Goal: Navigation & Orientation: Find specific page/section

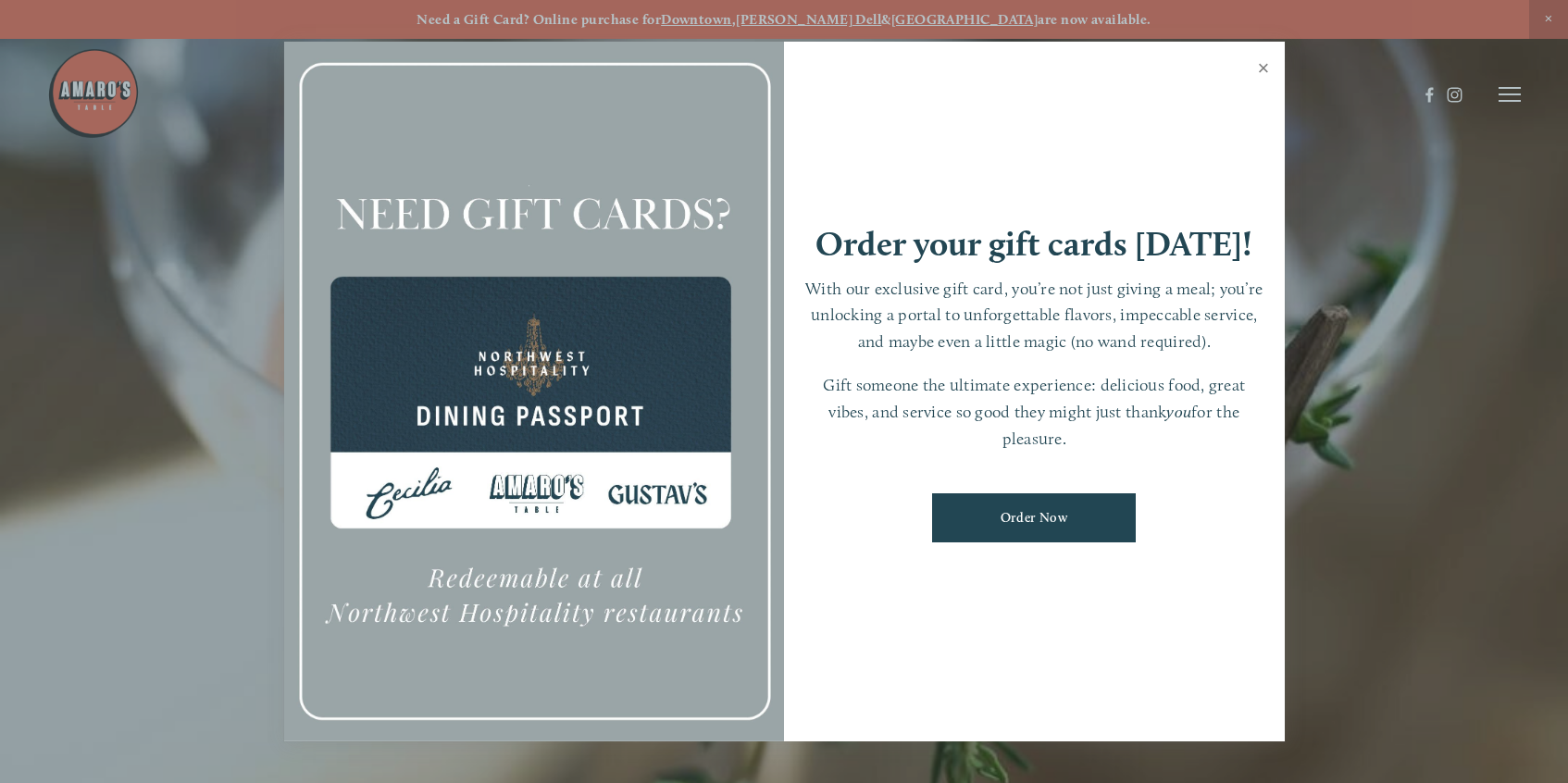
click at [1263, 73] on link "Close" at bounding box center [1264, 71] width 36 height 52
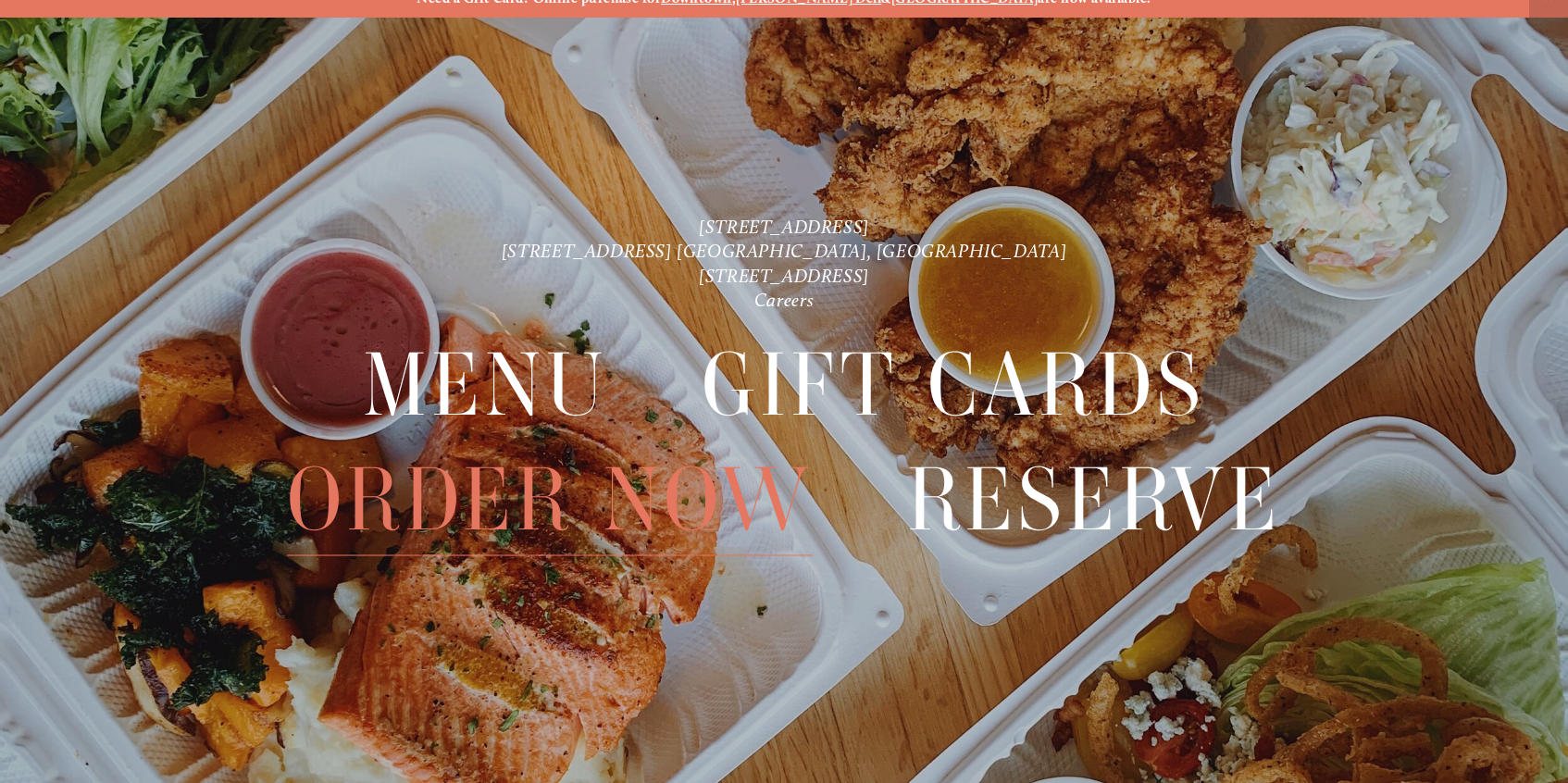
scroll to position [39, 0]
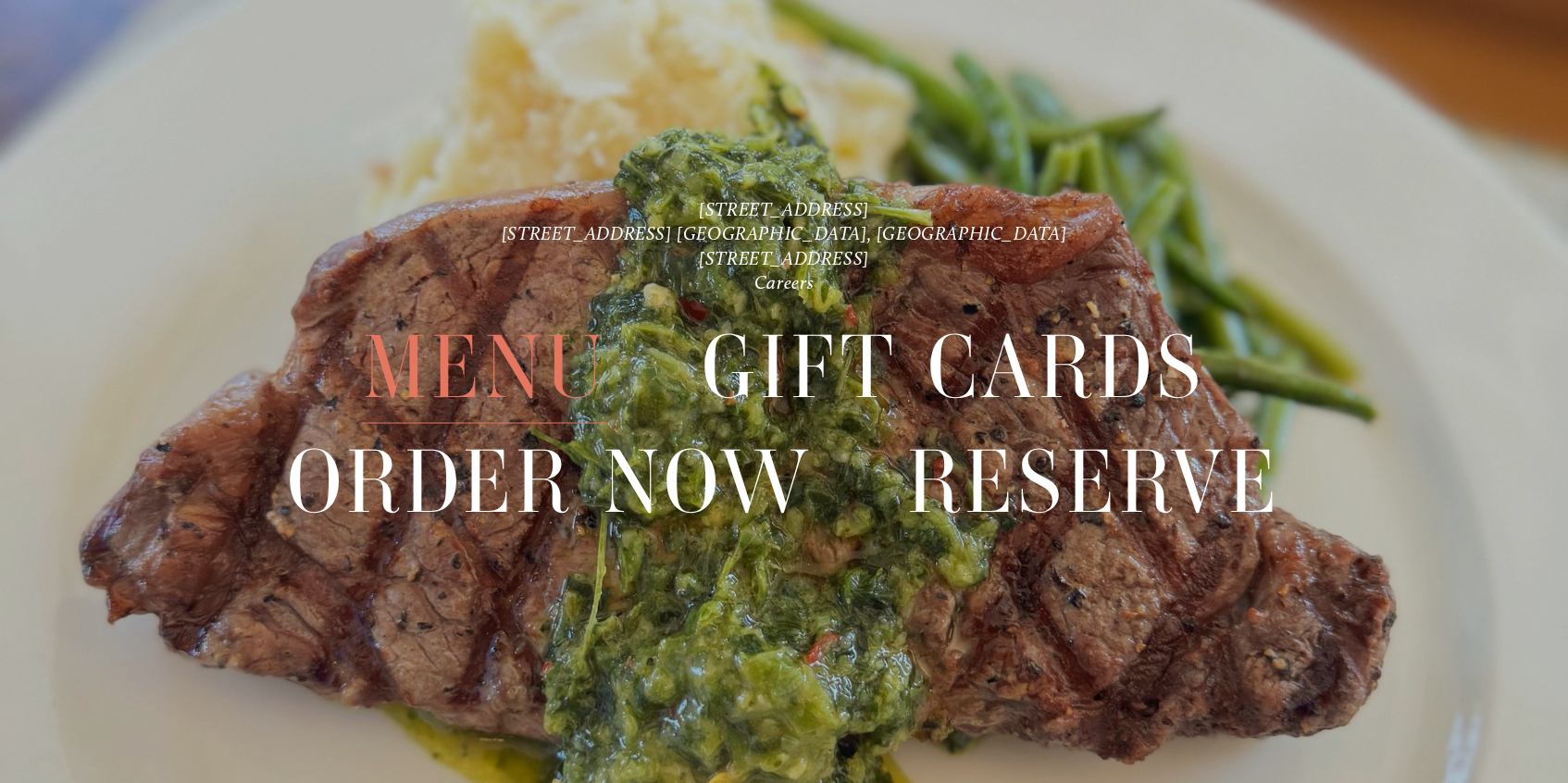
click at [499, 376] on span "Menu" at bounding box center [485, 368] width 244 height 113
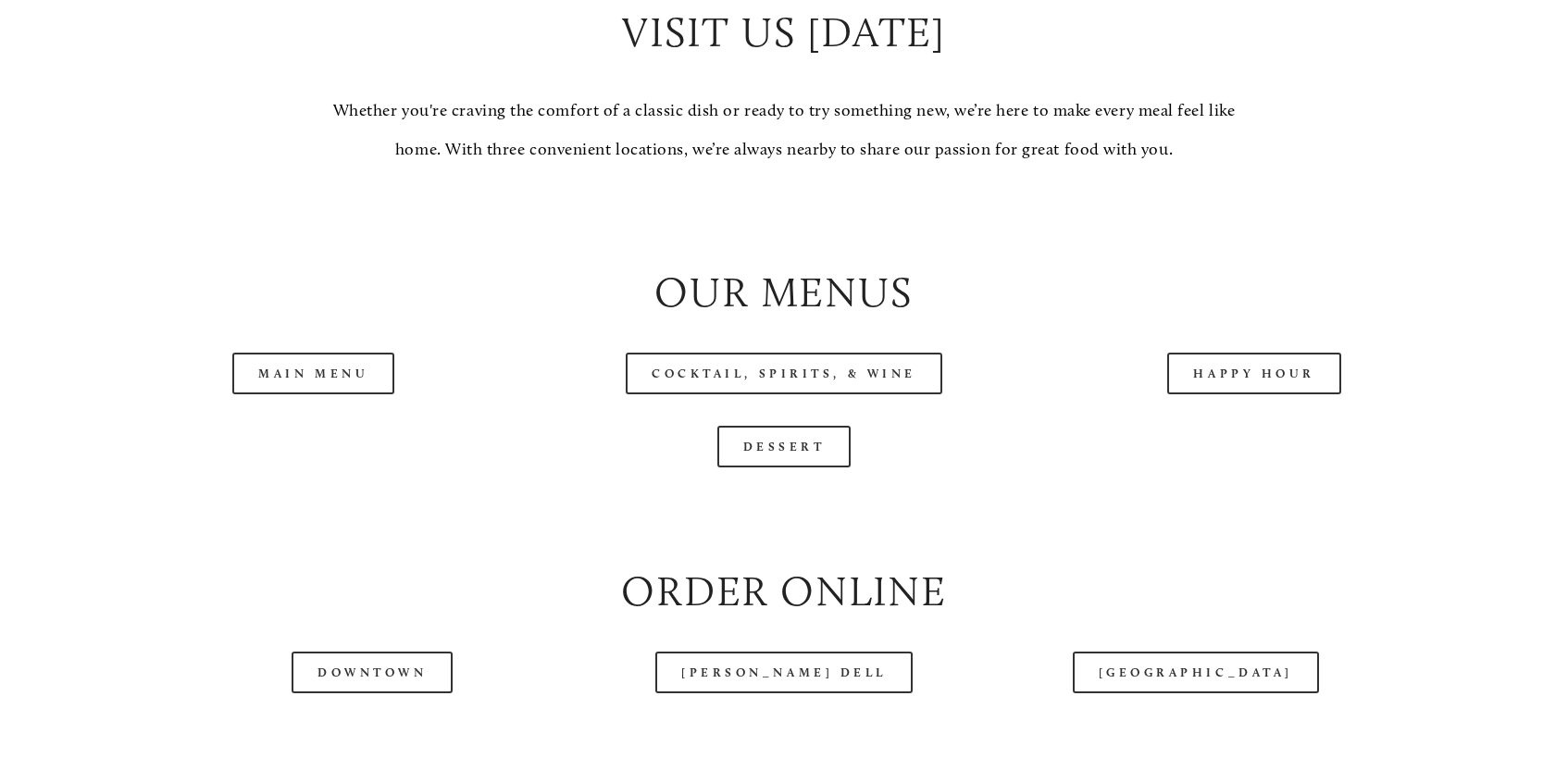
scroll to position [1862, 0]
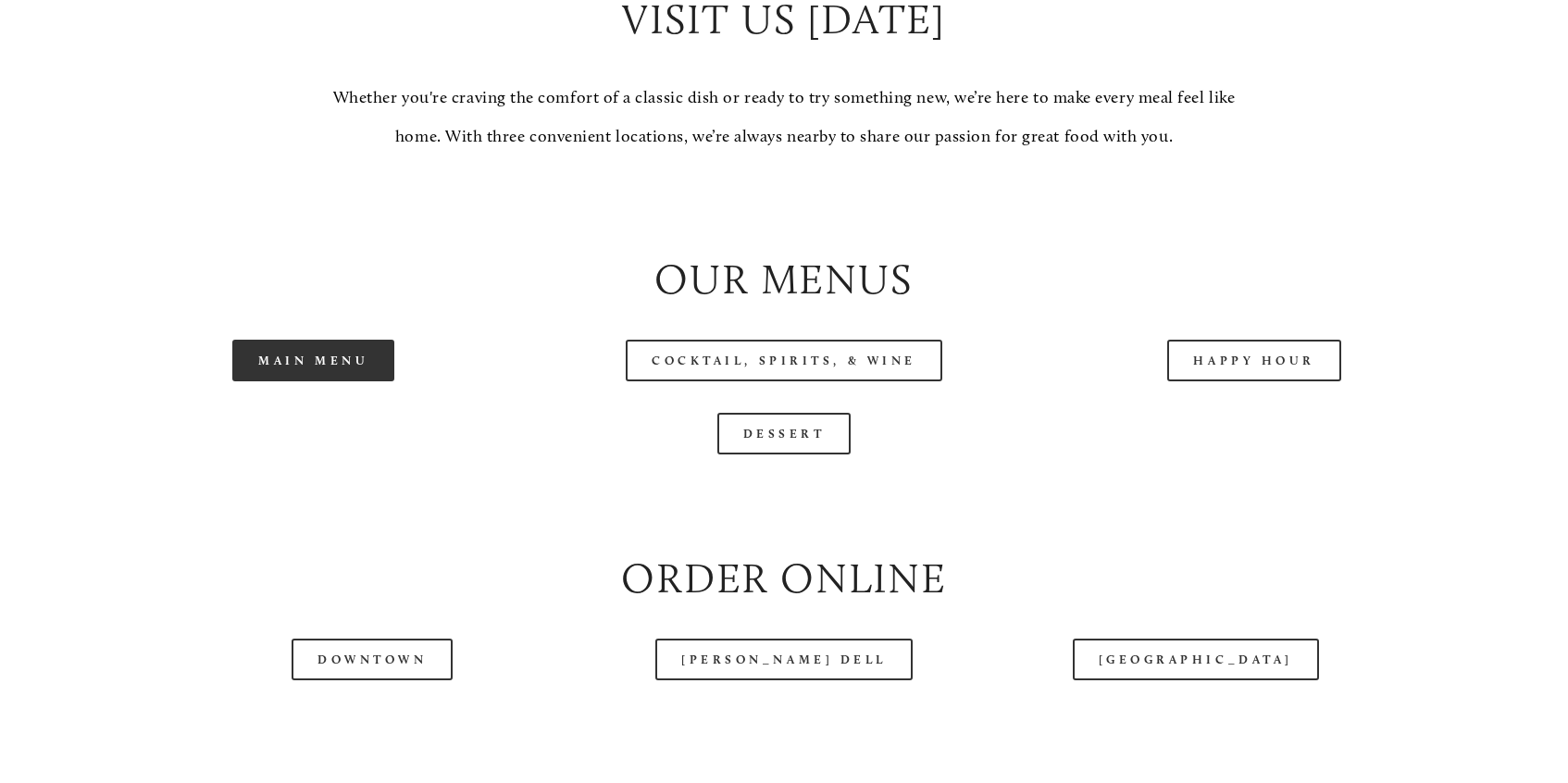
click at [294, 364] on link "Main Menu" at bounding box center [313, 361] width 162 height 42
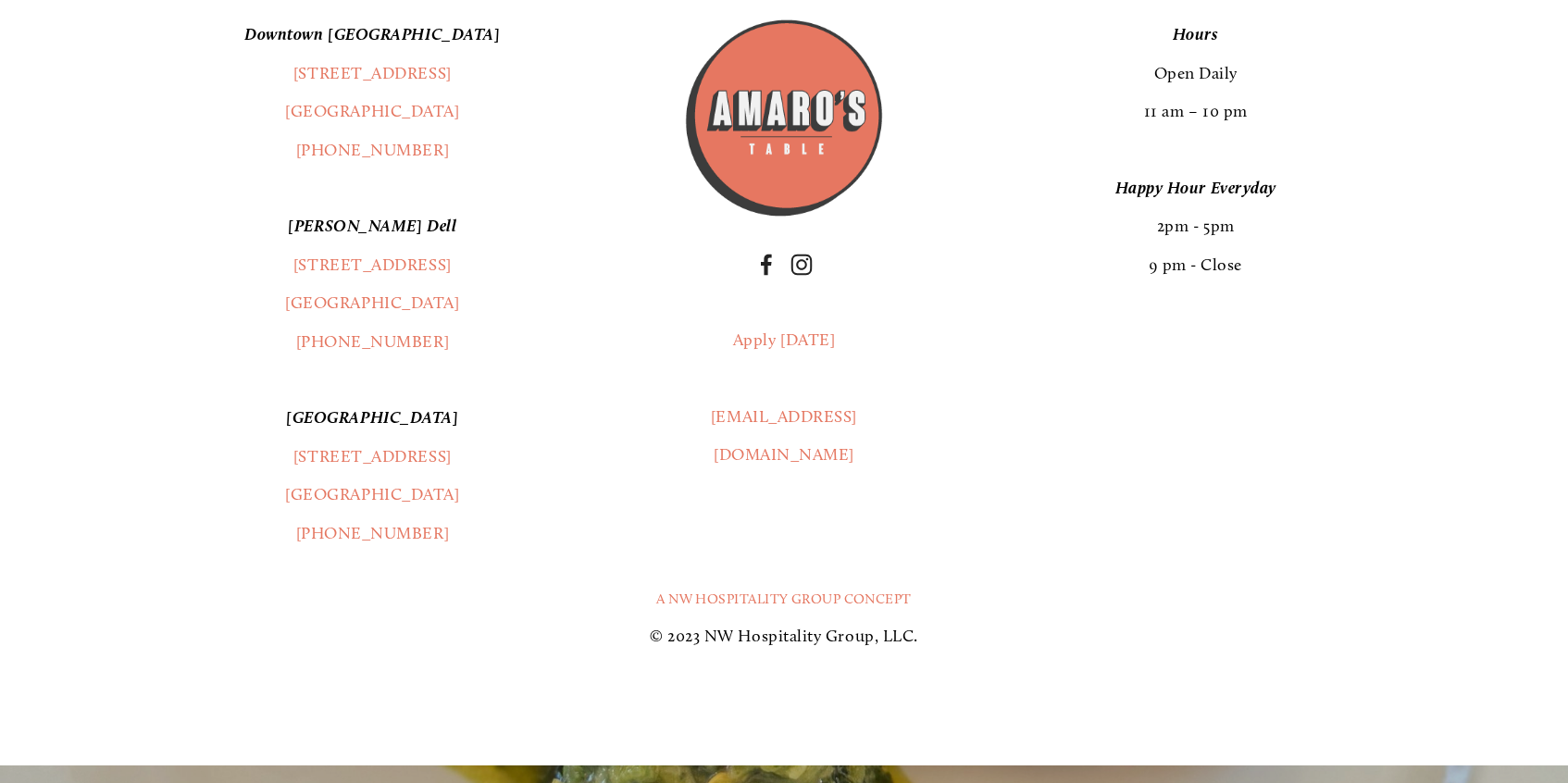
scroll to position [3639, 0]
